Goal: Obtain resource: Obtain resource

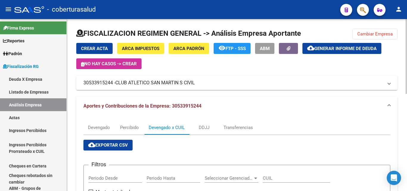
scroll to position [45, 0]
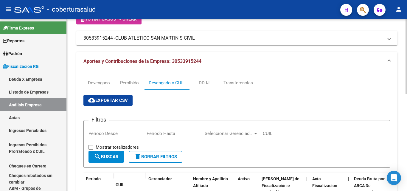
drag, startPoint x: 280, startPoint y: 48, endPoint x: 289, endPoint y: 49, distance: 9.0
click at [280, 48] on div "Crear Acta ARCA Impuestos ARCA Padrón remove_red_eye FTP - SSS ABM cloud_downlo…" at bounding box center [236, 174] width 321 height 353
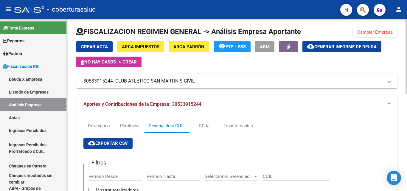
scroll to position [0, 0]
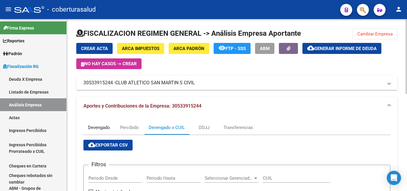
click at [102, 124] on div "Devengado" at bounding box center [98, 127] width 31 height 14
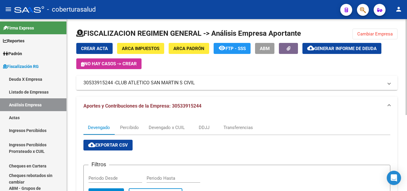
click at [368, 32] on span "Cambiar Empresa" at bounding box center [374, 33] width 35 height 5
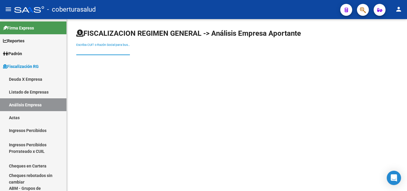
click at [120, 53] on input "Escriba CUIT o Razón Social para buscar" at bounding box center [103, 50] width 54 height 5
paste input "30527487583"
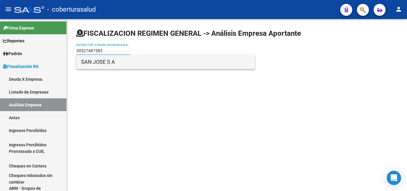
type input "30527487583"
click at [118, 64] on span "SAN JOSE S A" at bounding box center [165, 62] width 169 height 14
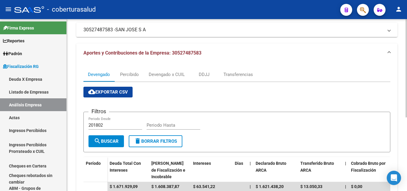
scroll to position [60, 0]
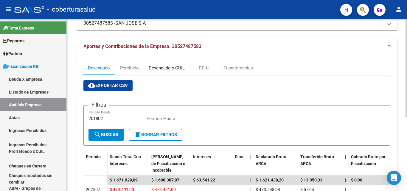
click at [167, 69] on div "Devengado x CUIL" at bounding box center [167, 68] width 36 height 7
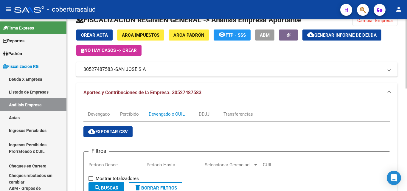
scroll to position [0, 0]
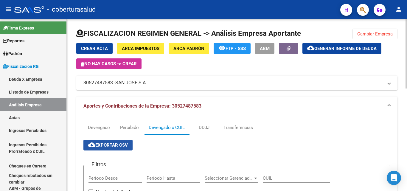
drag, startPoint x: 131, startPoint y: 144, endPoint x: 124, endPoint y: 132, distance: 13.2
click at [131, 144] on button "cloud_download Exportar CSV" at bounding box center [107, 145] width 49 height 11
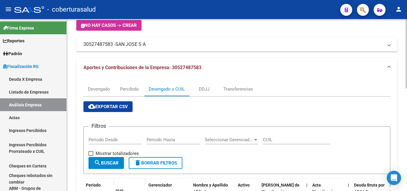
scroll to position [30, 0]
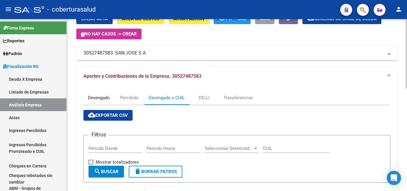
drag, startPoint x: 98, startPoint y: 96, endPoint x: 163, endPoint y: 137, distance: 77.0
click at [98, 96] on div "Devengado" at bounding box center [99, 97] width 22 height 7
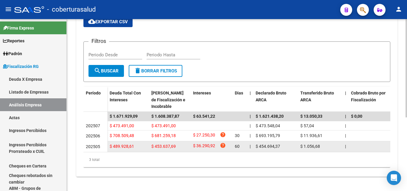
scroll to position [128, 0]
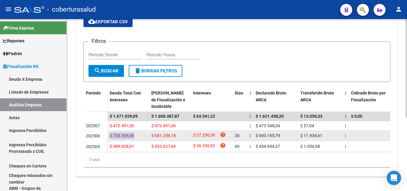
drag, startPoint x: 137, startPoint y: 132, endPoint x: 110, endPoint y: 134, distance: 26.6
click at [110, 134] on datatable-body-cell "$ 708.509,48" at bounding box center [128, 136] width 42 height 10
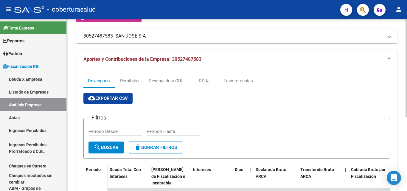
scroll to position [0, 0]
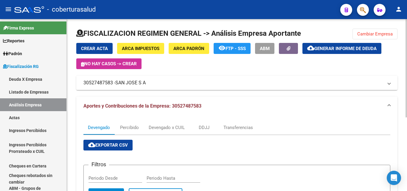
click at [384, 35] on span "Cambiar Empresa" at bounding box center [374, 33] width 35 height 5
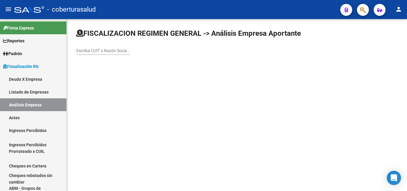
click at [96, 54] on div "Escriba CUIT o Razón Social para buscar" at bounding box center [103, 49] width 54 height 12
paste input "20050952658"
type input "20050952658"
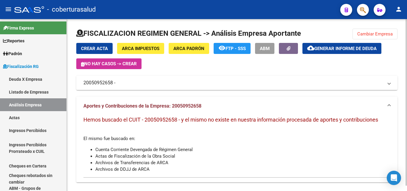
click at [355, 33] on button "Cambiar Empresa" at bounding box center [375, 34] width 45 height 11
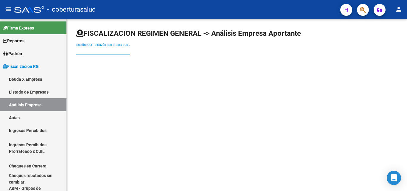
click at [113, 48] on input "Escriba CUIT o Razón Social para buscar" at bounding box center [103, 50] width 54 height 5
paste input "30716551489"
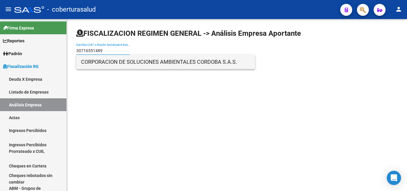
type input "30716551489"
click at [110, 61] on span "CORPORACION DE SOLUCIONES AMBIENTALES CORDOBA S.A.S." at bounding box center [165, 62] width 169 height 14
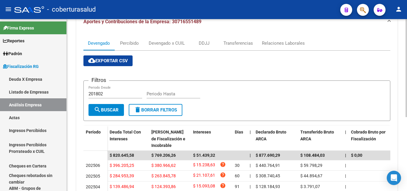
scroll to position [11, 0]
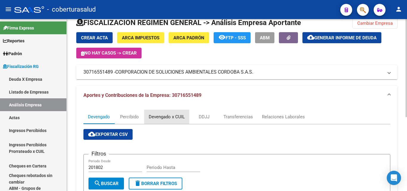
click at [159, 119] on div "Devengado x CUIL" at bounding box center [167, 117] width 36 height 7
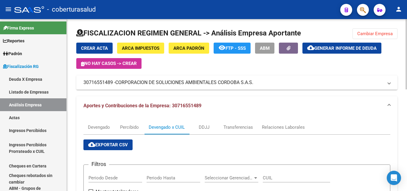
scroll to position [0, 0]
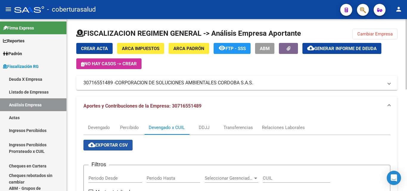
click at [105, 143] on span "cloud_download Exportar CSV" at bounding box center [108, 144] width 40 height 5
